Goal: Navigation & Orientation: Find specific page/section

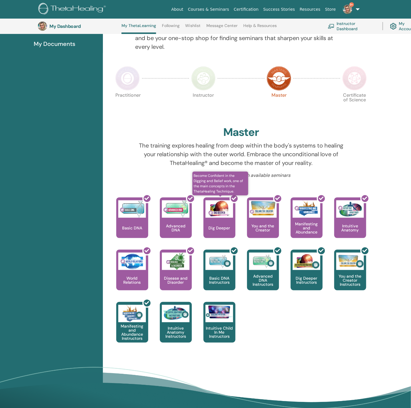
scroll to position [102, 0]
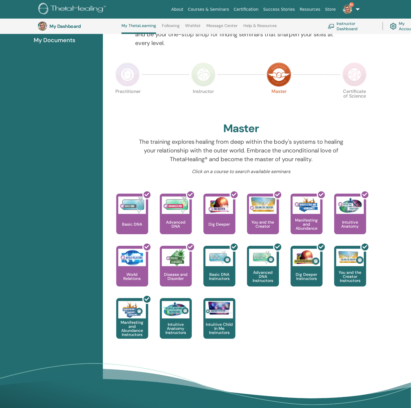
click at [283, 73] on img at bounding box center [279, 74] width 24 height 24
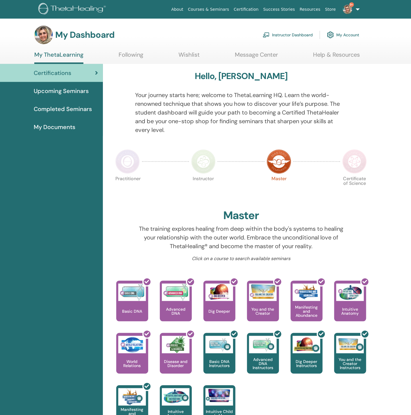
click at [360, 164] on img at bounding box center [354, 161] width 24 height 24
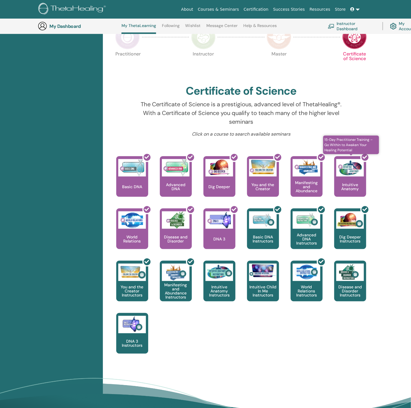
scroll to position [146, 0]
